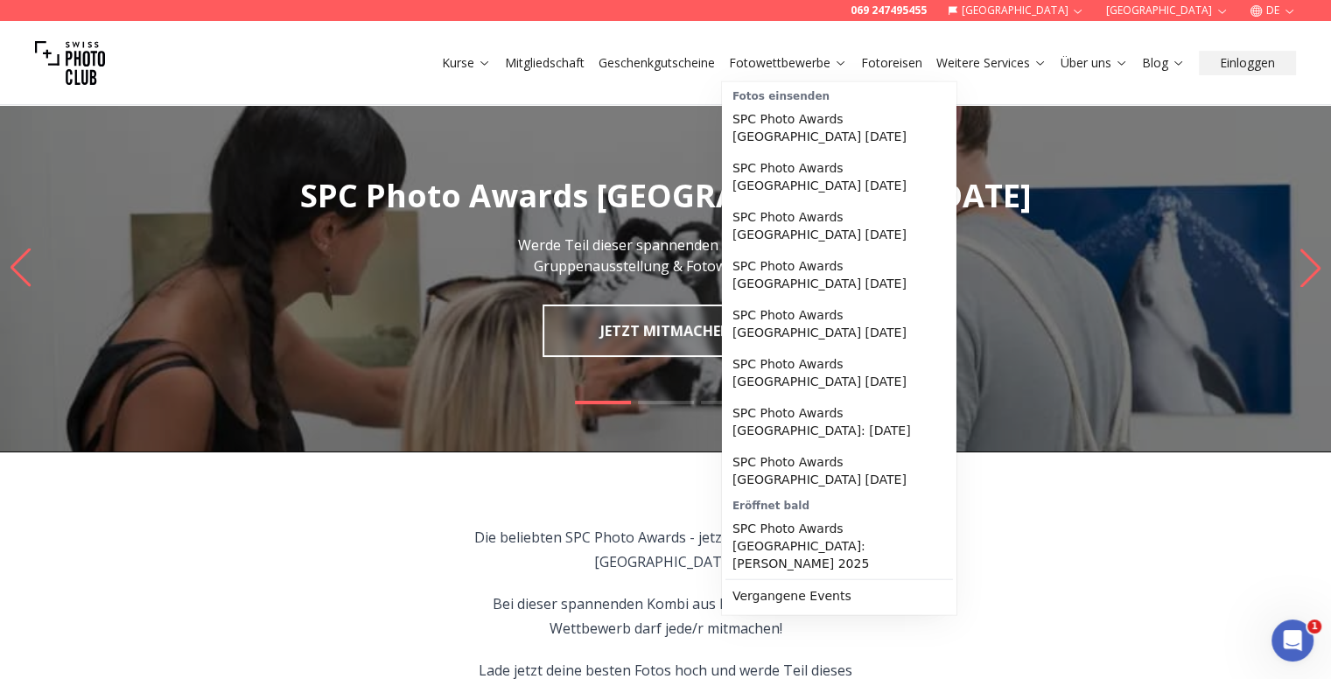
click at [763, 68] on link "Fotowettbewerbe" at bounding box center [788, 63] width 118 height 18
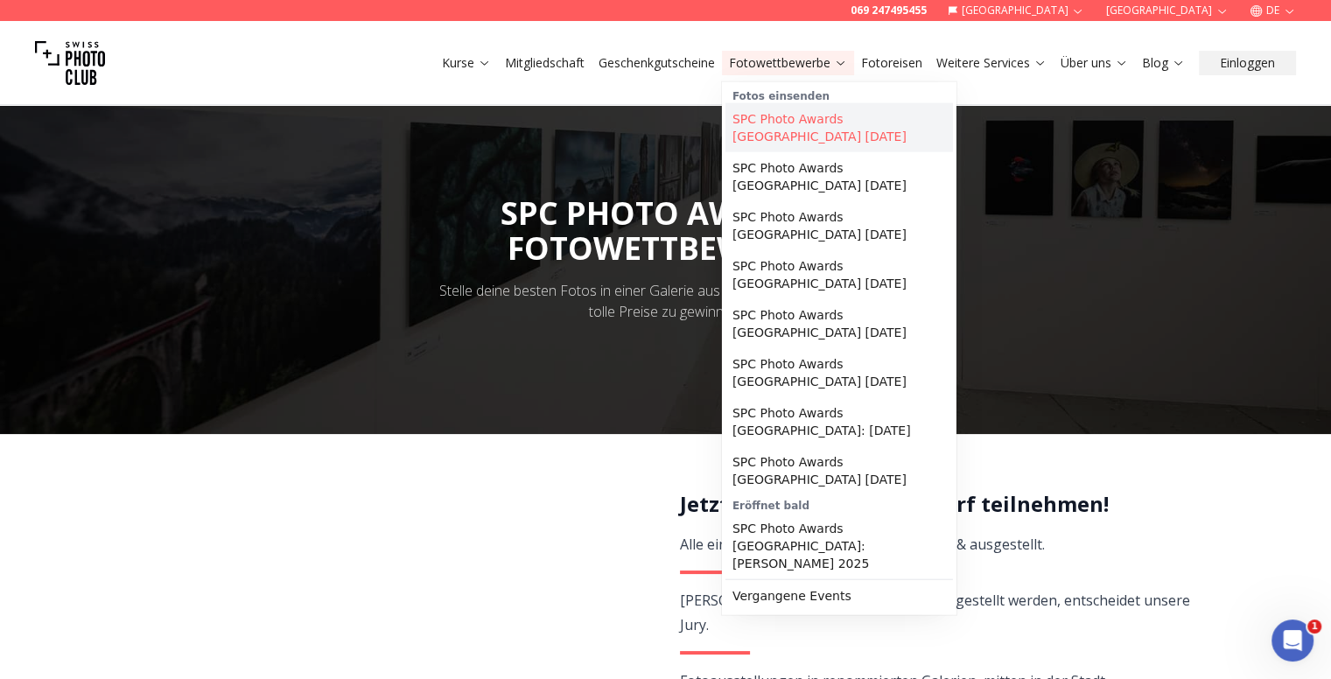
click at [774, 126] on link "SPC Photo Awards [GEOGRAPHIC_DATA] [DATE]" at bounding box center [840, 127] width 228 height 49
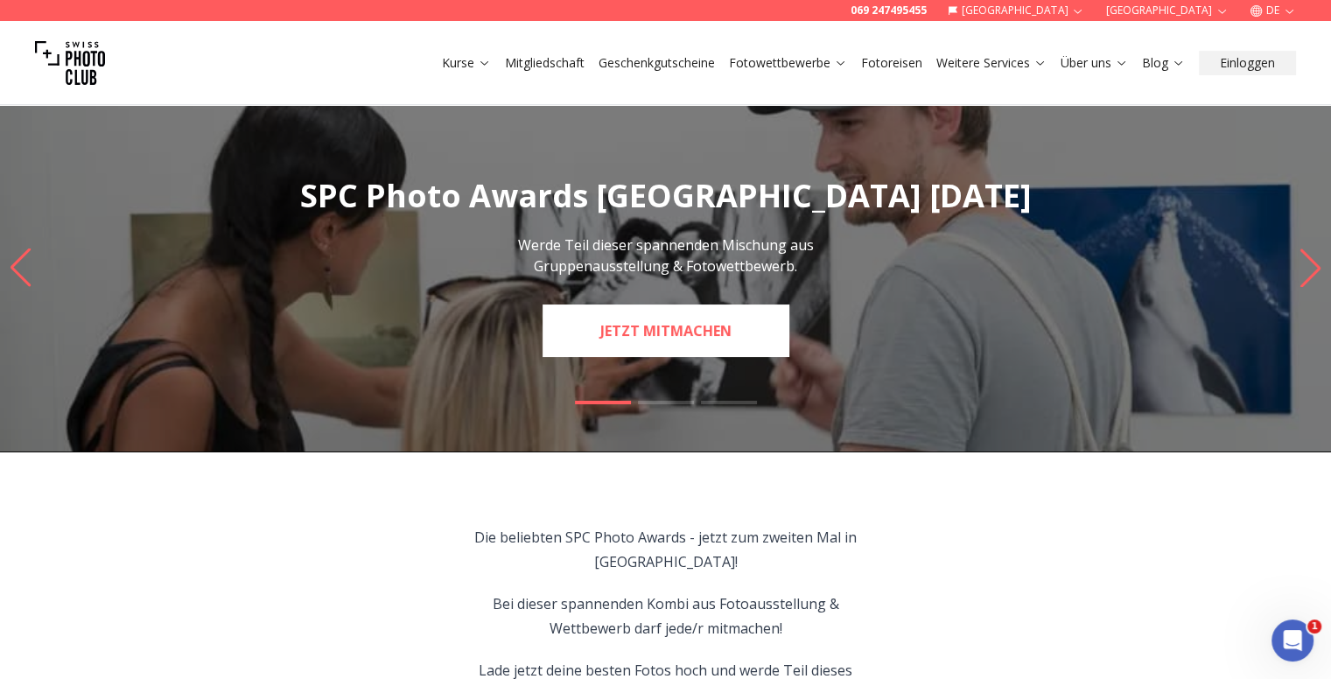
click at [723, 324] on link "JETZT MITMACHEN" at bounding box center [666, 331] width 247 height 53
select select "*******"
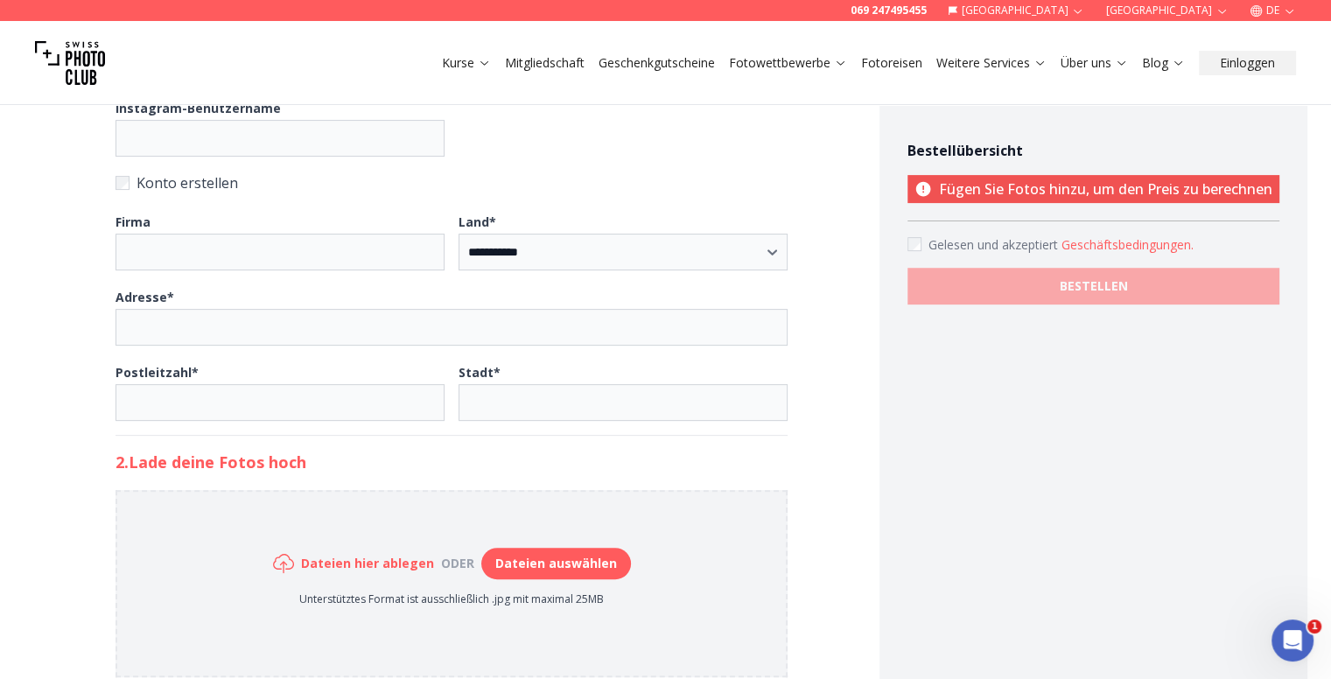
scroll to position [613, 0]
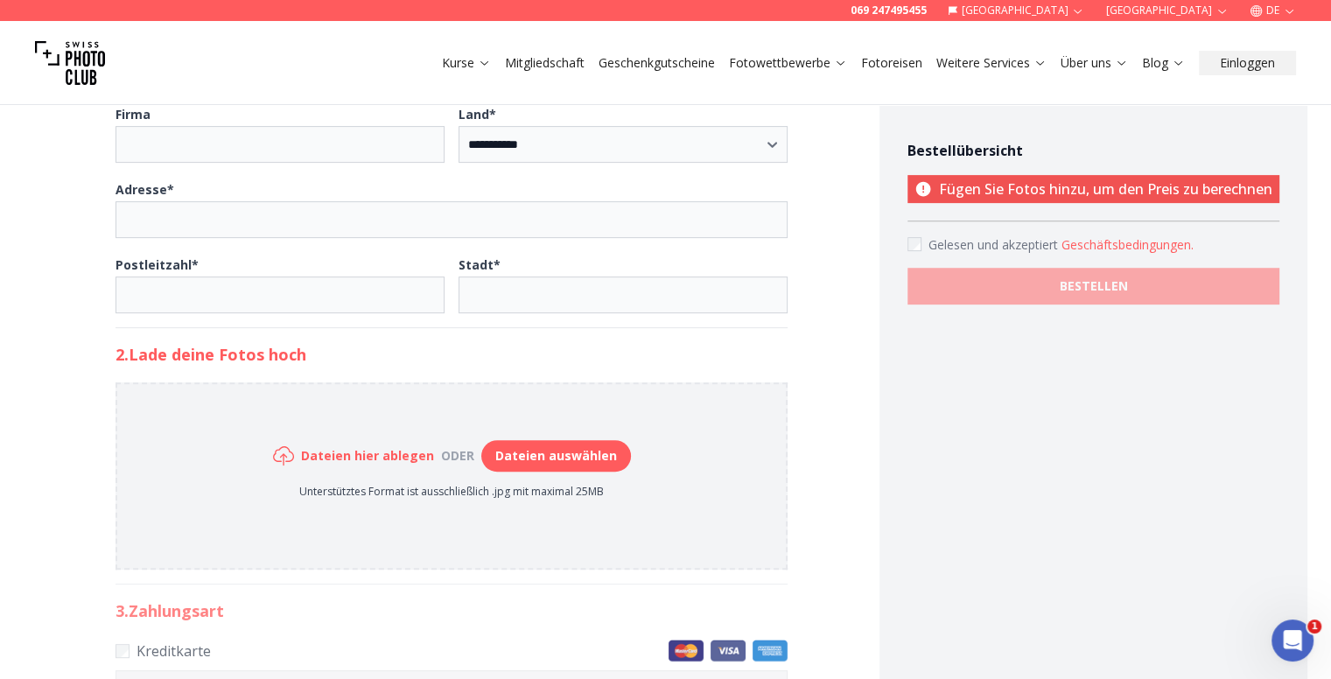
click at [522, 449] on button "Dateien auswählen" at bounding box center [556, 456] width 150 height 32
